Goal: Transaction & Acquisition: Purchase product/service

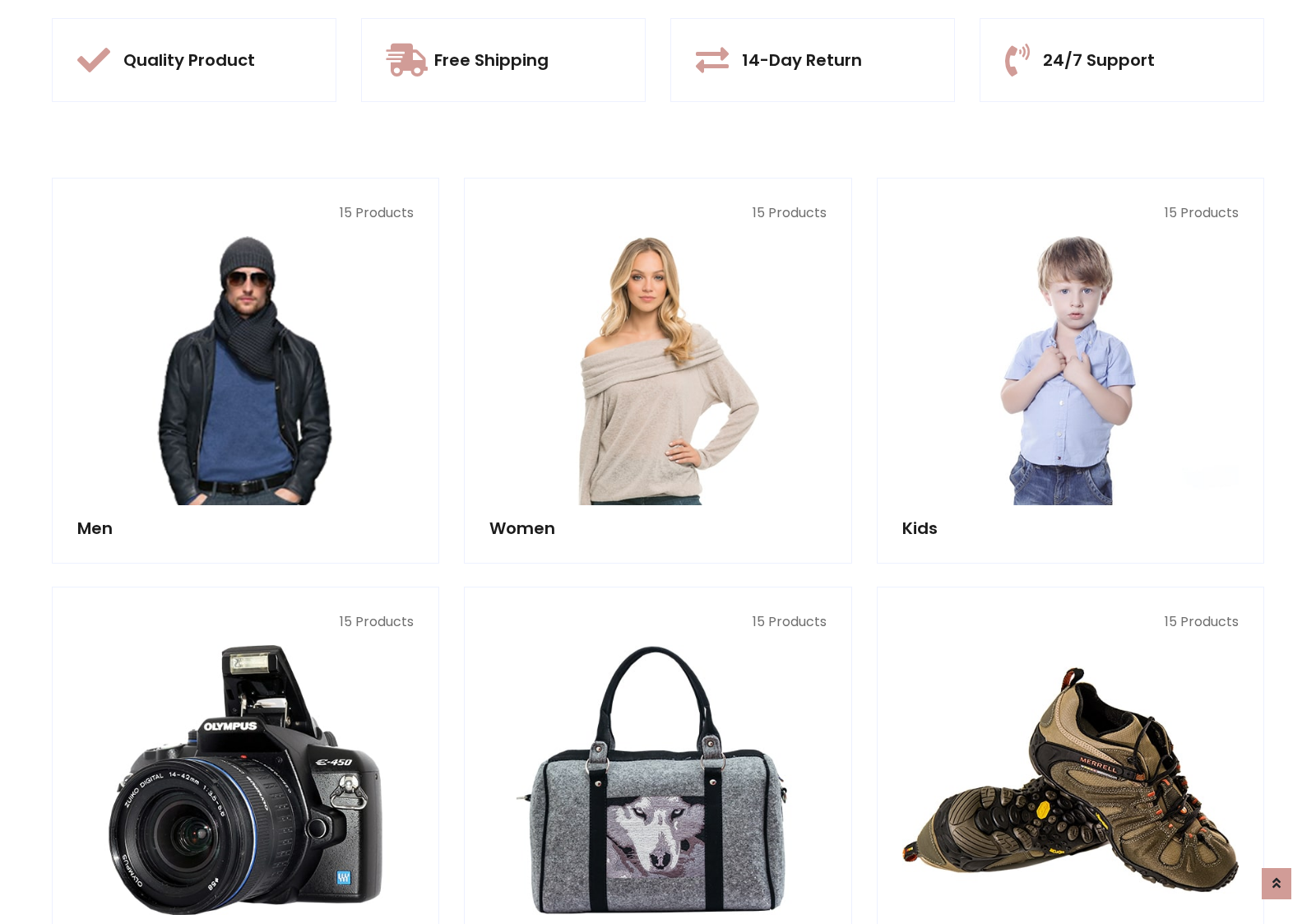
scroll to position [1548, 0]
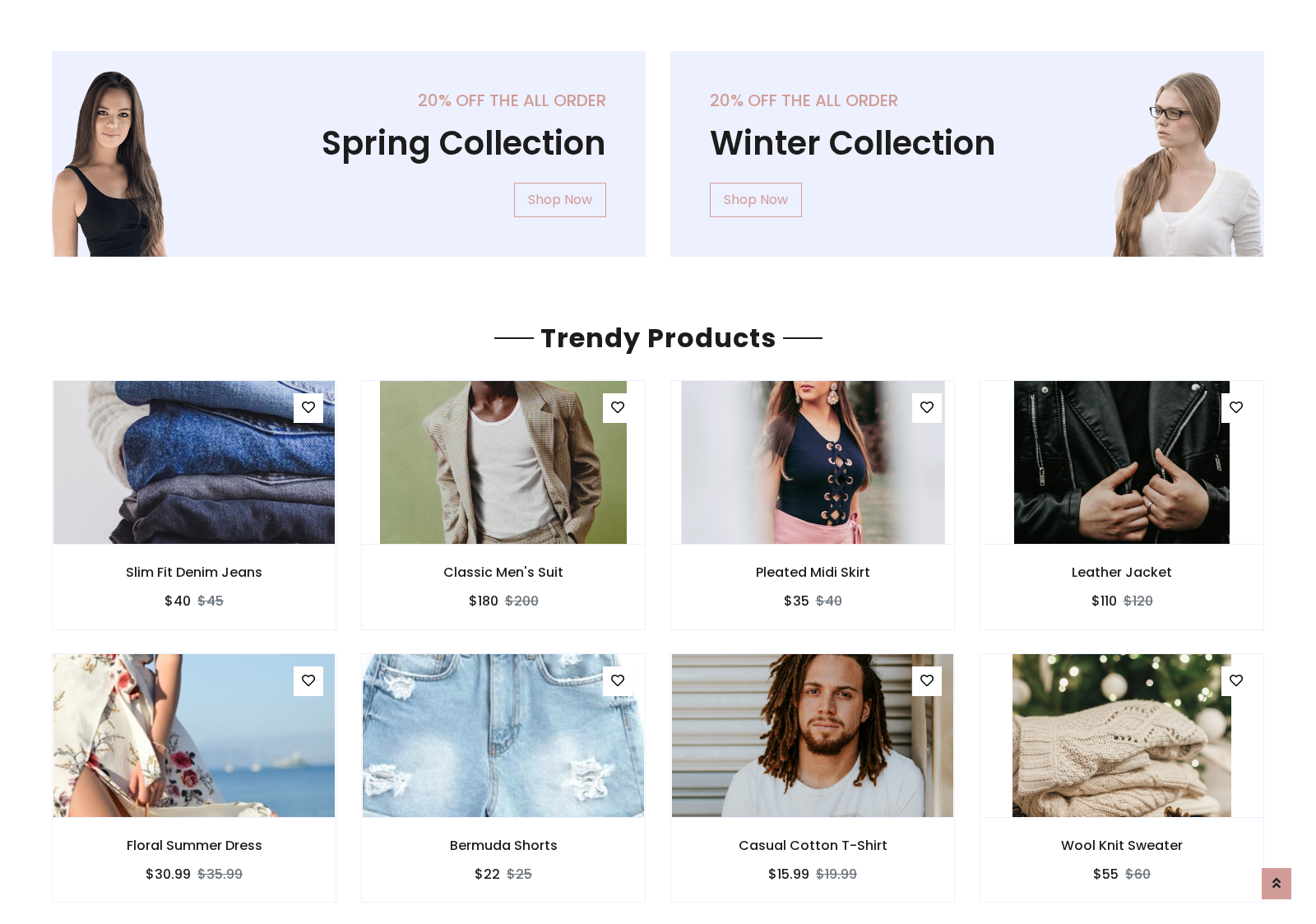
click at [813, 461] on img at bounding box center [813, 462] width 263 height 395
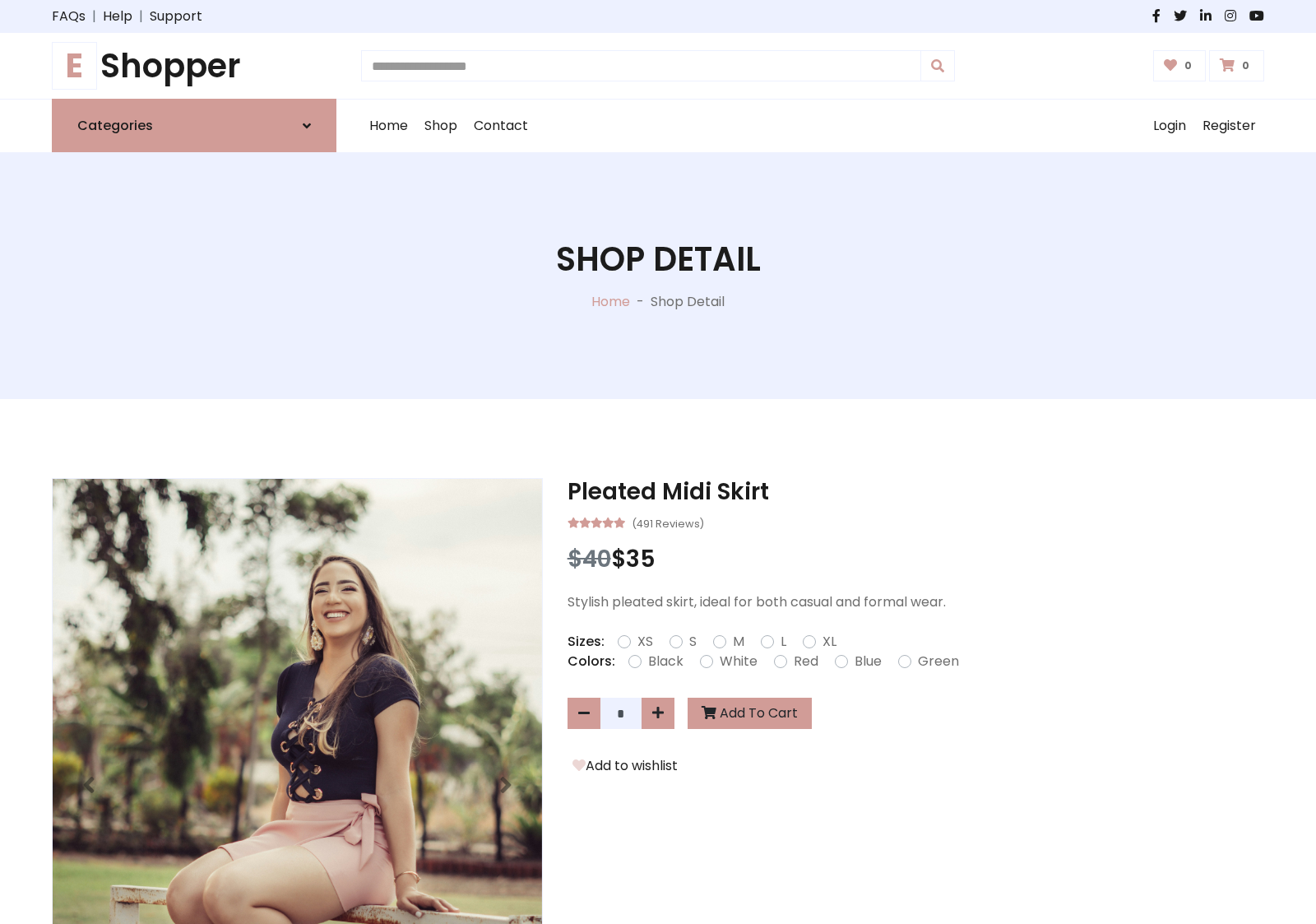
click at [194, 66] on h1 "E Shopper" at bounding box center [194, 66] width 285 height 40
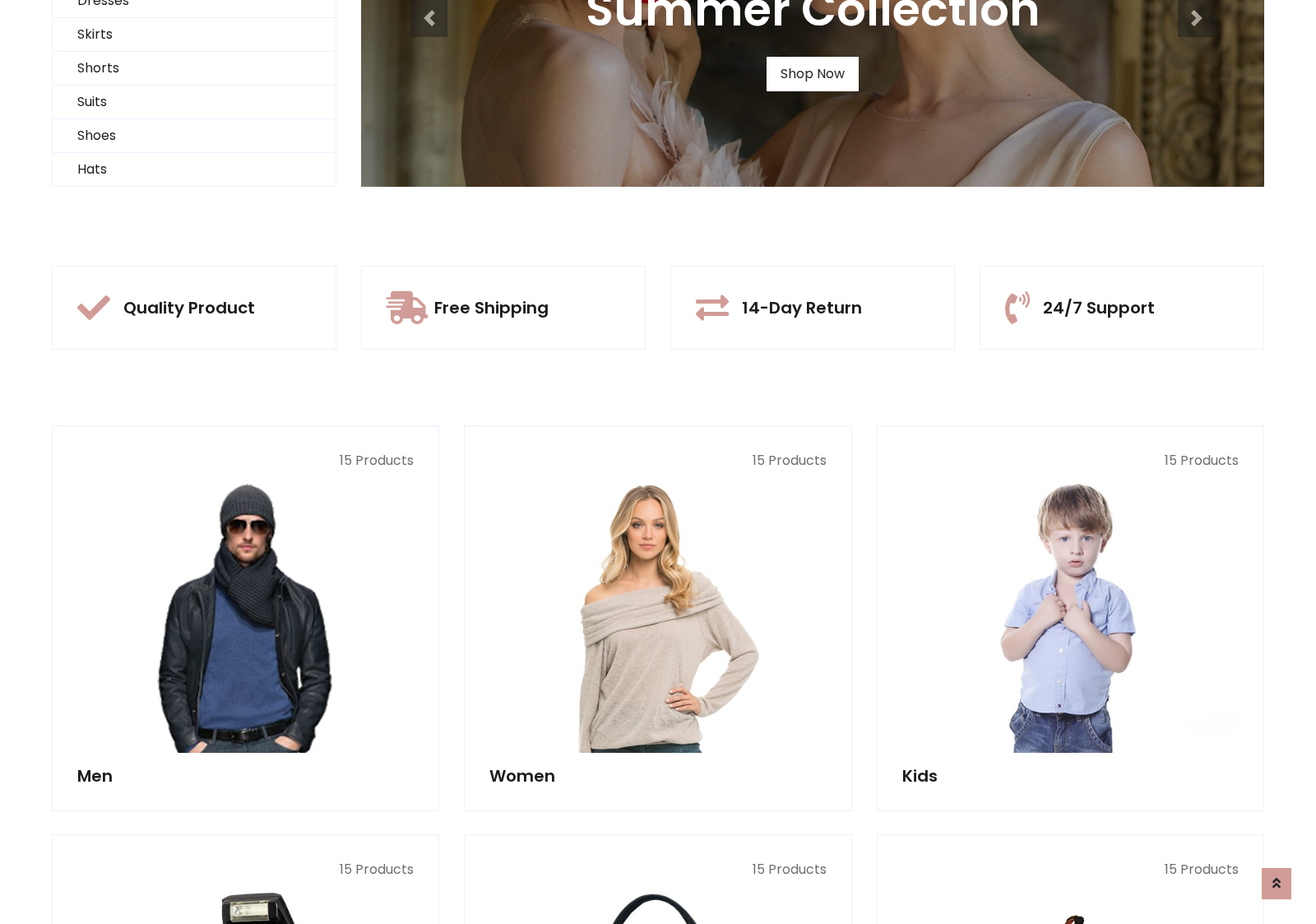
scroll to position [158, 0]
